Goal: Transaction & Acquisition: Purchase product/service

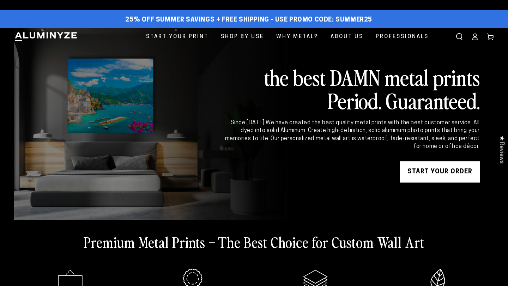
click at [431, 169] on link "START YOUR Order" at bounding box center [440, 171] width 80 height 21
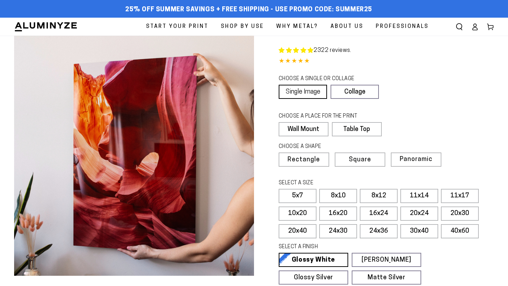
select select "**********"
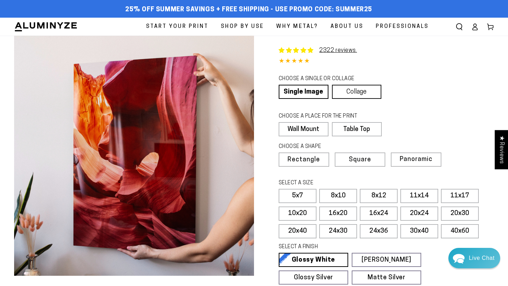
click at [352, 93] on link "Collage" at bounding box center [357, 92] width 50 height 14
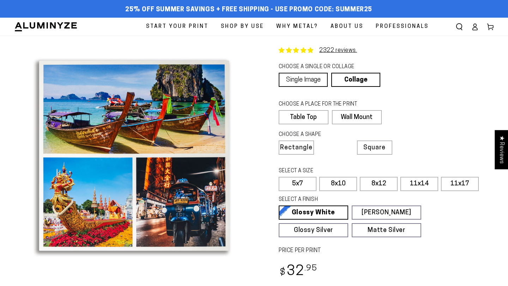
click at [310, 78] on link "Single Image" at bounding box center [303, 80] width 49 height 14
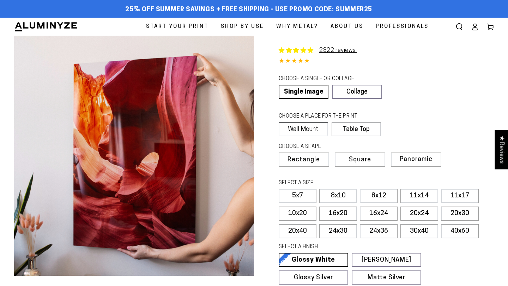
select select "**********"
click at [353, 130] on label "Table Top" at bounding box center [356, 129] width 49 height 14
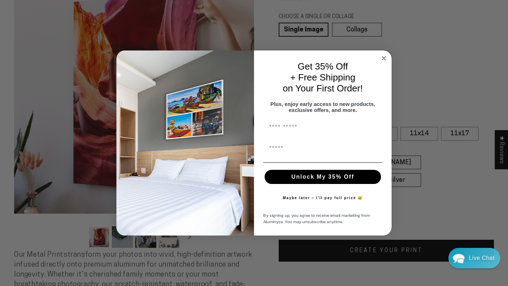
scroll to position [61, 0]
click at [384, 55] on circle "Close dialog" at bounding box center [384, 58] width 8 height 8
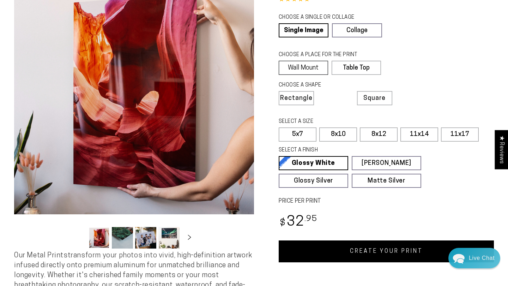
click at [302, 68] on label "Wall Mount" at bounding box center [303, 68] width 49 height 14
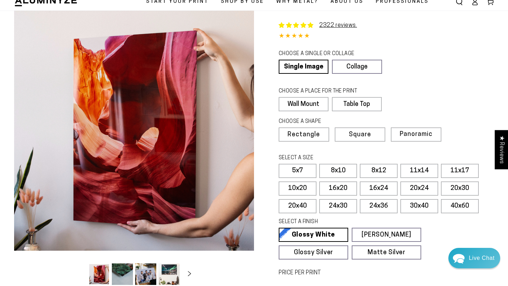
scroll to position [24, 0]
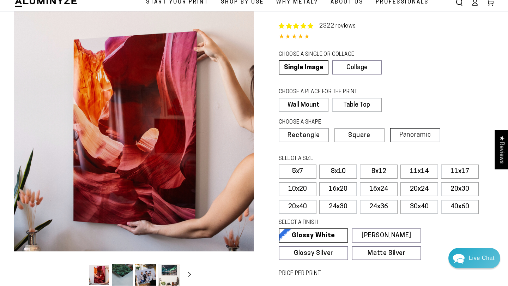
click at [418, 136] on span "Panoramic" at bounding box center [416, 135] width 32 height 7
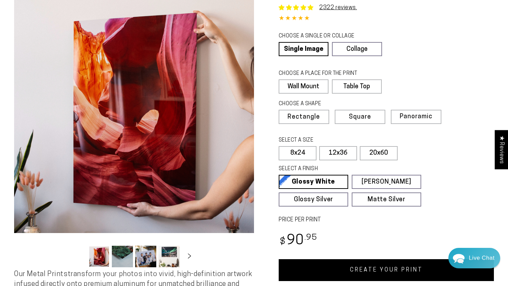
scroll to position [40, 0]
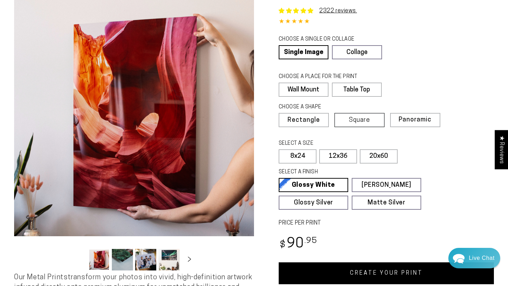
click at [361, 120] on span "Square" at bounding box center [359, 120] width 21 height 6
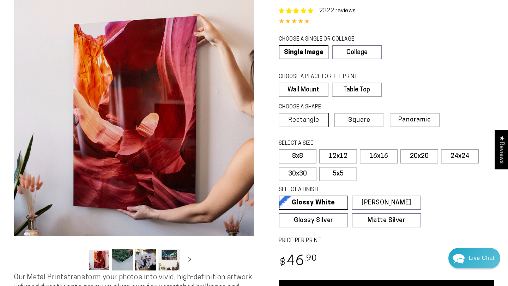
click at [300, 117] on span "Rectangle" at bounding box center [303, 120] width 31 height 6
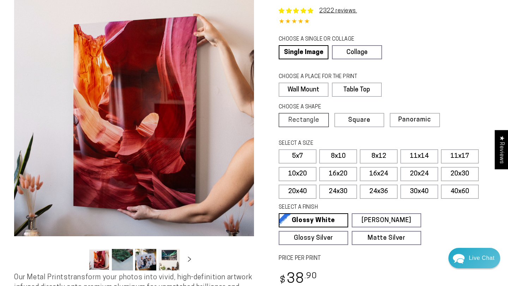
click at [303, 121] on span "Rectangle" at bounding box center [303, 120] width 31 height 6
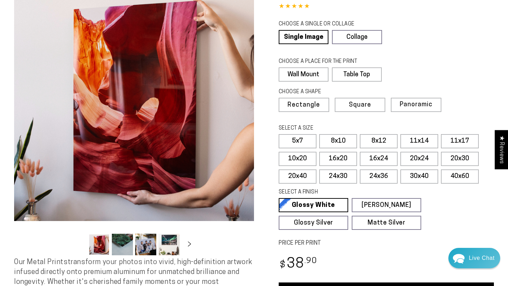
scroll to position [55, 0]
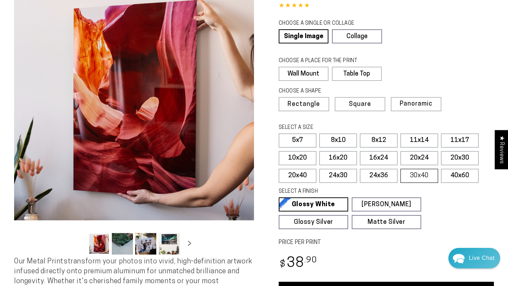
click at [418, 177] on label "30x40" at bounding box center [420, 176] width 38 height 14
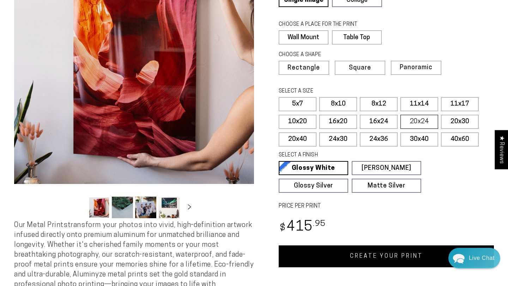
scroll to position [95, 0]
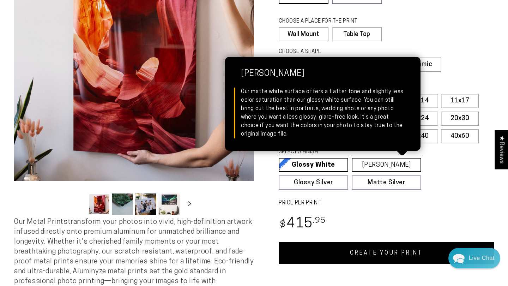
click at [376, 166] on link "Matte White Matte White Our matte white surface offers a flatter tone and sligh…" at bounding box center [387, 165] width 70 height 14
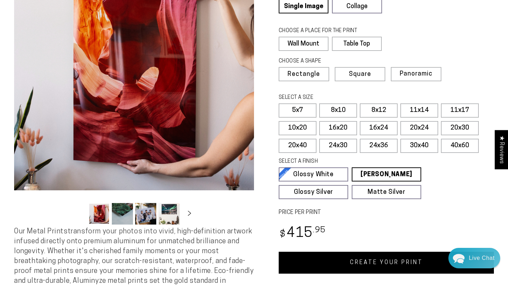
scroll to position [103, 0]
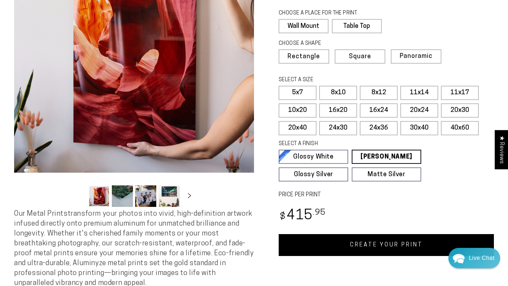
click at [376, 247] on link "CREATE YOUR PRINT" at bounding box center [386, 245] width 215 height 22
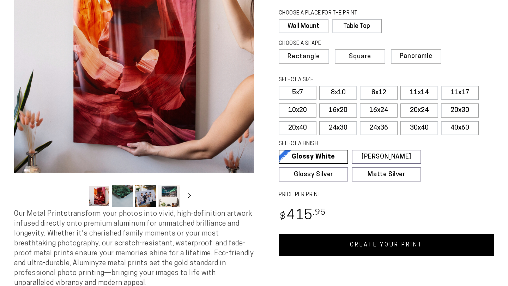
select select "**********"
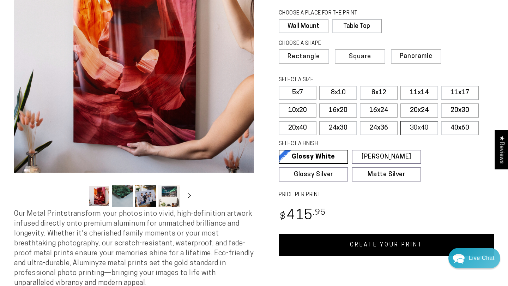
click at [418, 129] on label "30x40" at bounding box center [420, 128] width 38 height 14
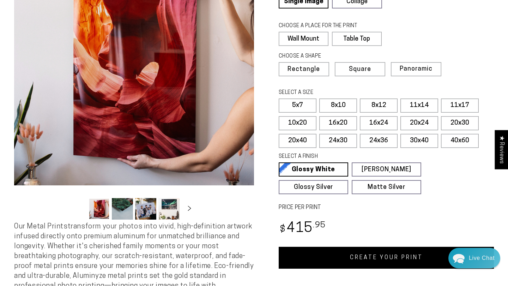
scroll to position [103, 0]
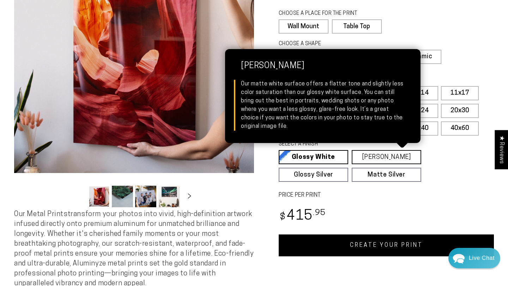
click at [395, 155] on link "[PERSON_NAME] Matte White Our matte white surface offers a flatter tone and sli…" at bounding box center [387, 157] width 70 height 14
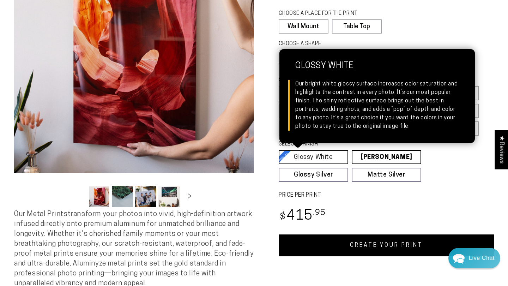
click at [324, 153] on link "Glossy White Glossy White Our bright white glossy surface increases color satur…" at bounding box center [314, 157] width 70 height 14
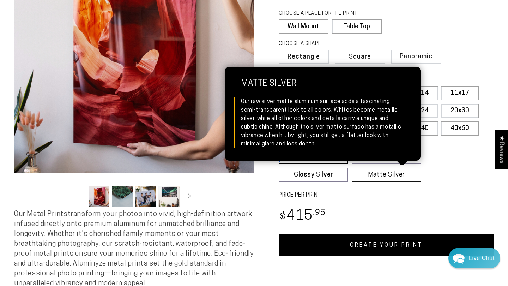
click at [384, 174] on link "Matte Silver Matte Silver Our raw silver matte aluminum surface adds a fascinat…" at bounding box center [387, 175] width 70 height 14
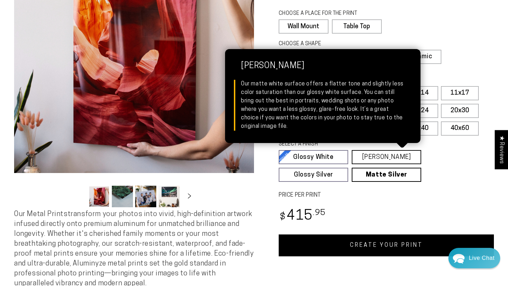
click at [393, 156] on link "Matte White Matte White Our matte white surface offers a flatter tone and sligh…" at bounding box center [387, 157] width 70 height 14
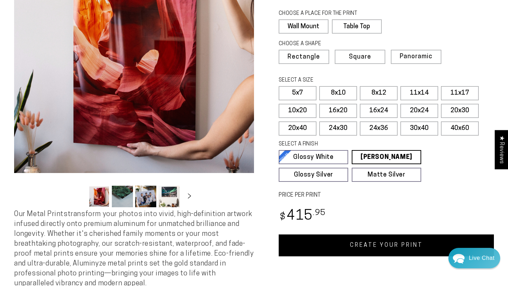
click at [372, 246] on link "CREATE YOUR PRINT" at bounding box center [386, 245] width 215 height 22
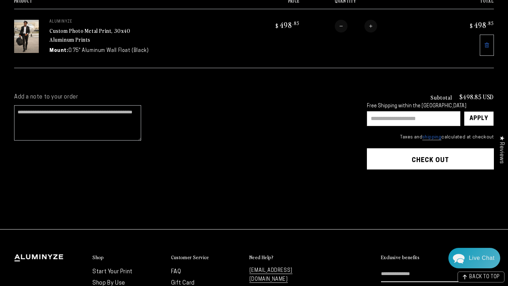
scroll to position [96, 0]
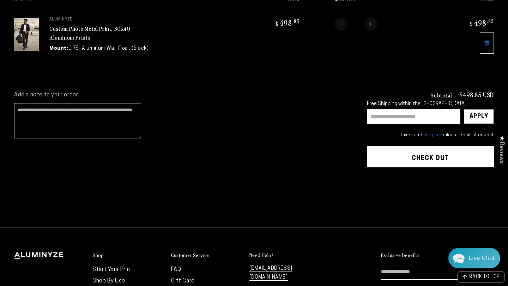
click at [407, 111] on input "text" at bounding box center [414, 116] width 94 height 15
paste input "**********"
type input "**********"
click at [475, 111] on div "Apply" at bounding box center [479, 116] width 19 height 14
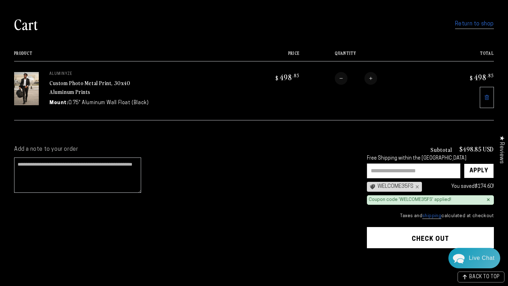
scroll to position [42, 0]
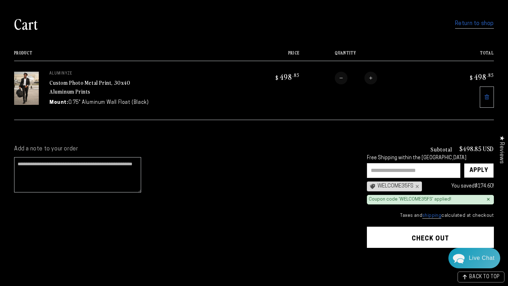
click at [412, 236] on button "Check out" at bounding box center [430, 237] width 127 height 21
